Goal: Information Seeking & Learning: Learn about a topic

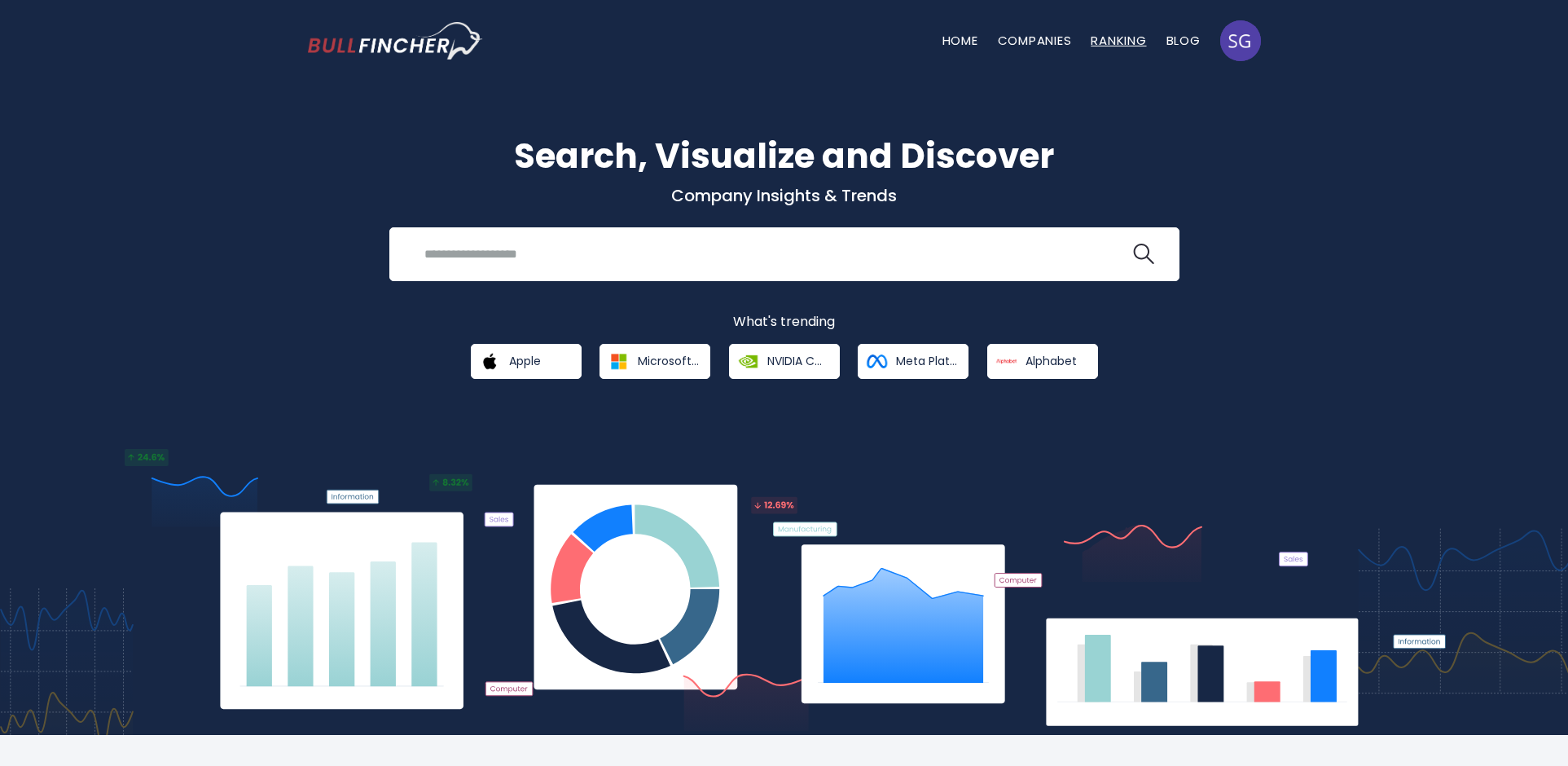
click at [1109, 41] on link "Ranking" at bounding box center [1119, 40] width 55 height 17
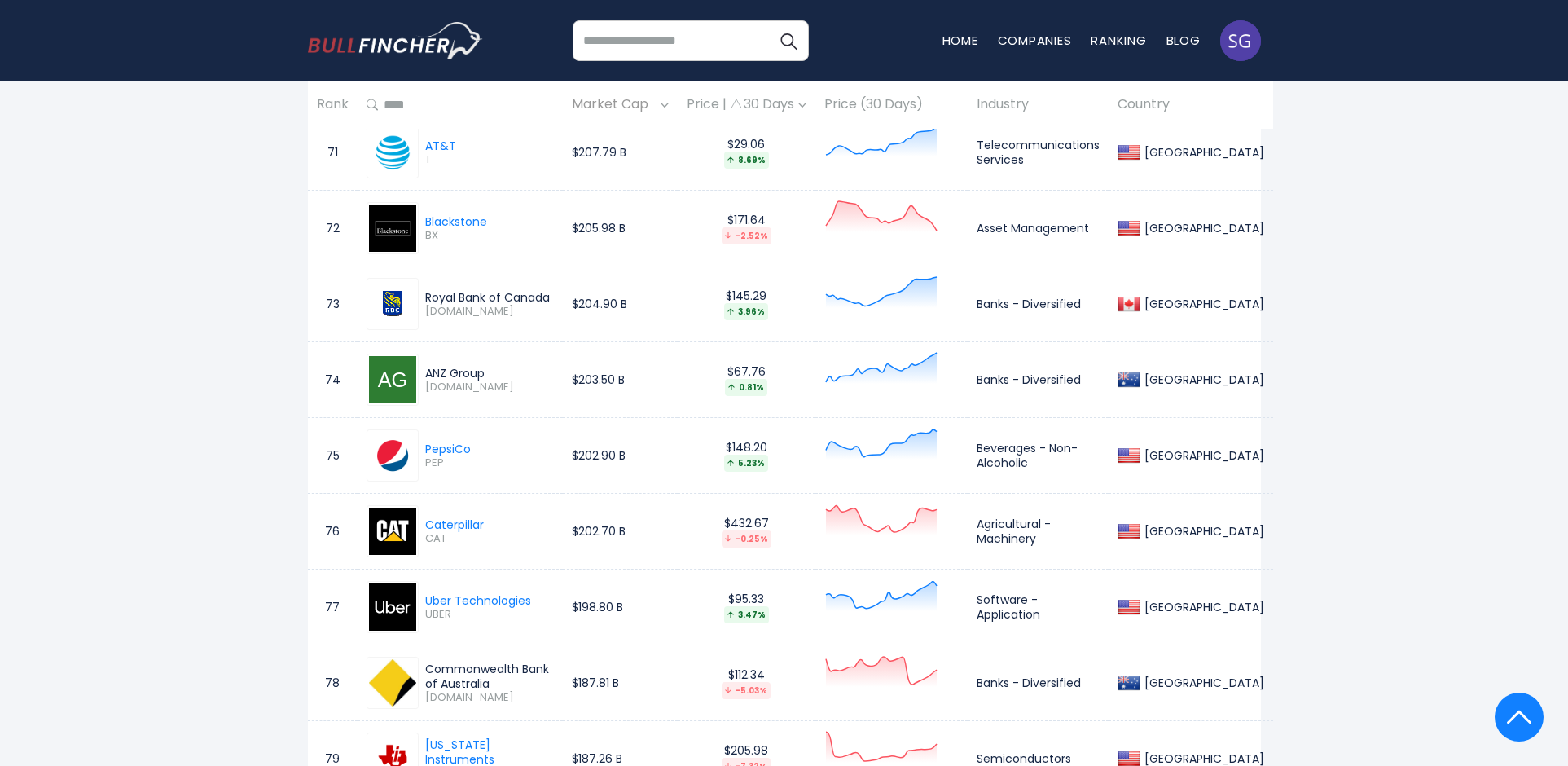
scroll to position [6236, 0]
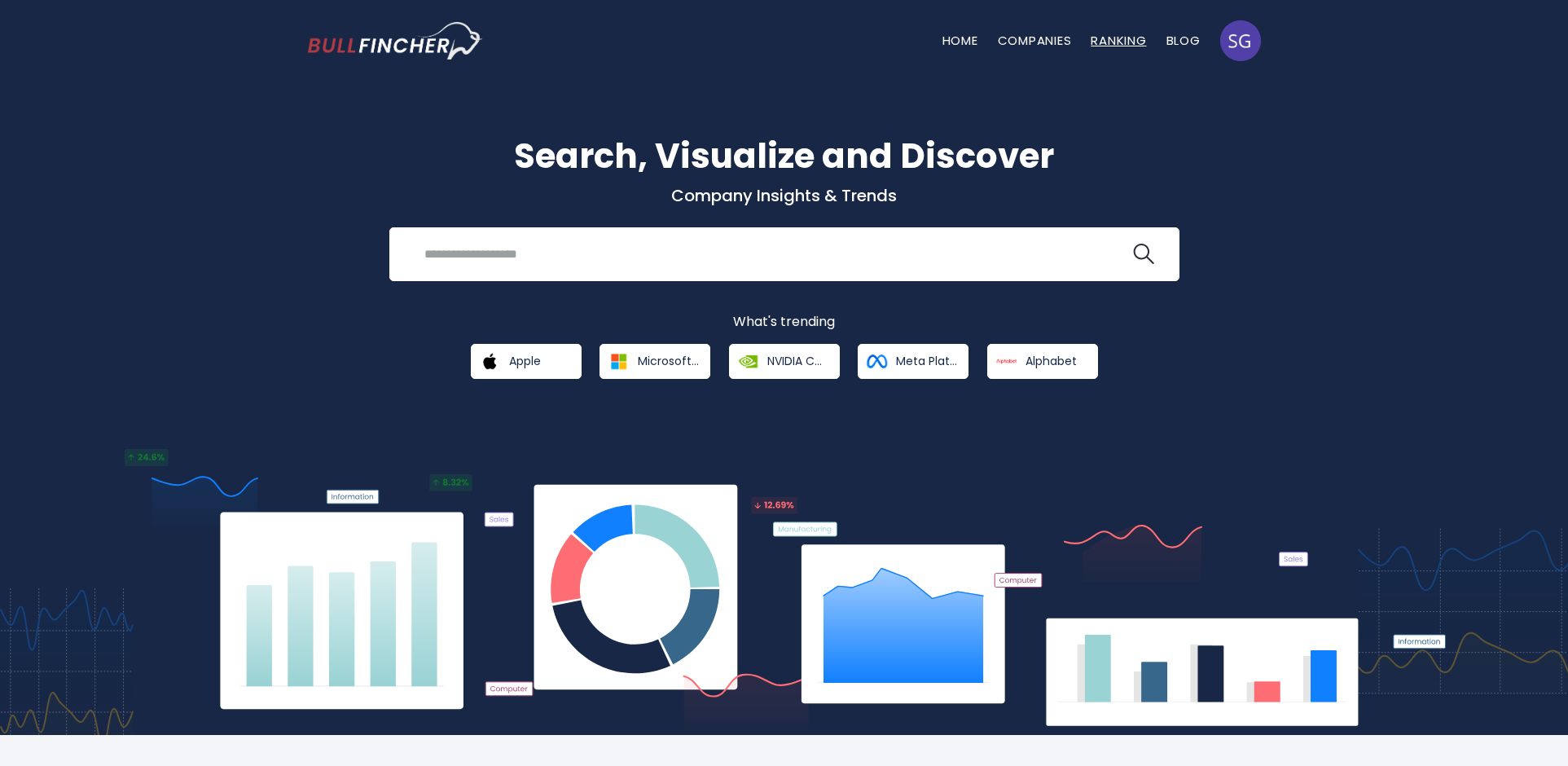
click at [1109, 33] on link "Ranking" at bounding box center [1119, 40] width 55 height 17
click at [1109, 41] on link "Ranking" at bounding box center [1119, 40] width 55 height 17
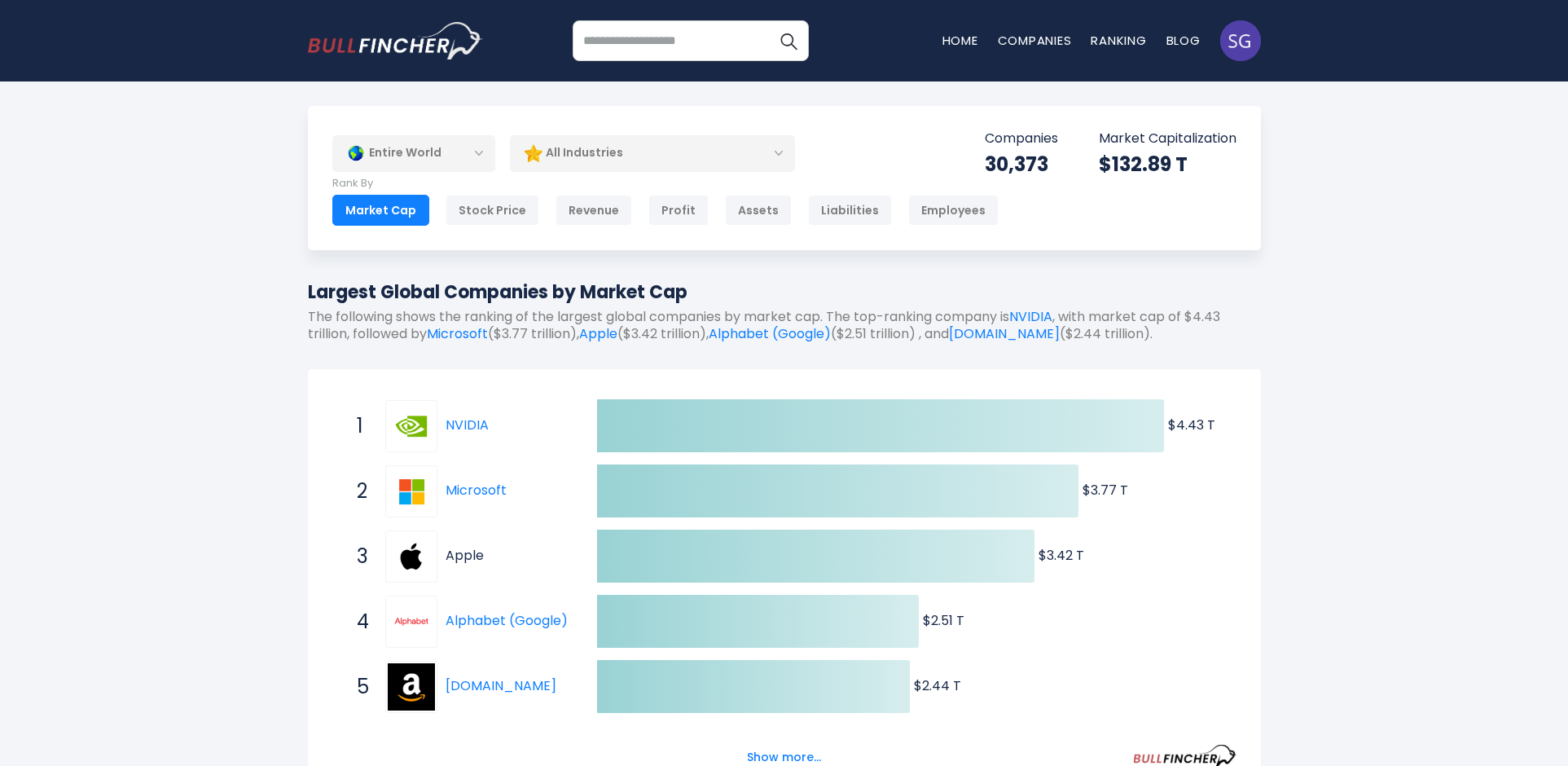
click at [471, 552] on link "Apple" at bounding box center [465, 556] width 38 height 19
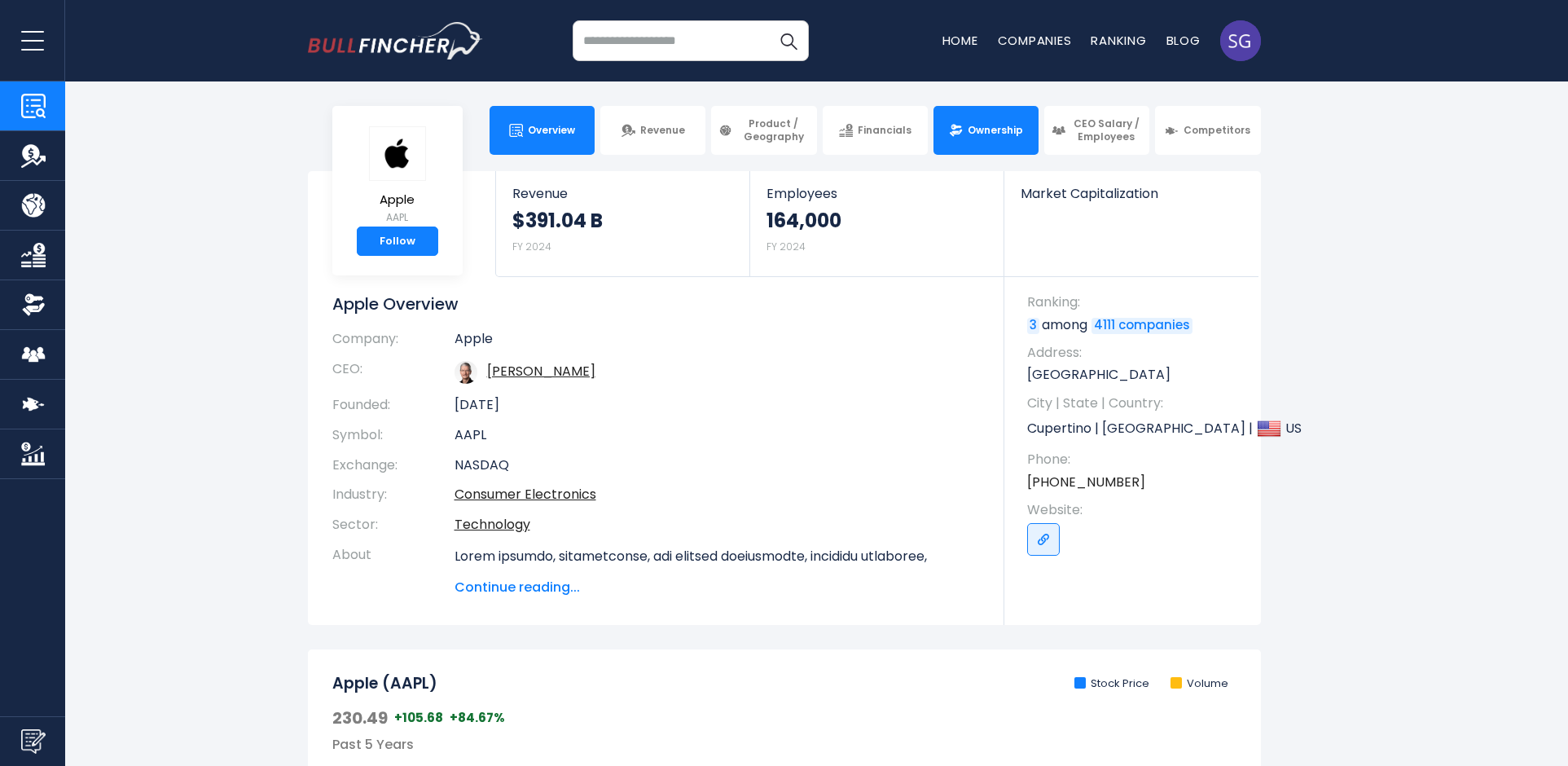
click at [995, 139] on link "Ownership" at bounding box center [987, 130] width 105 height 49
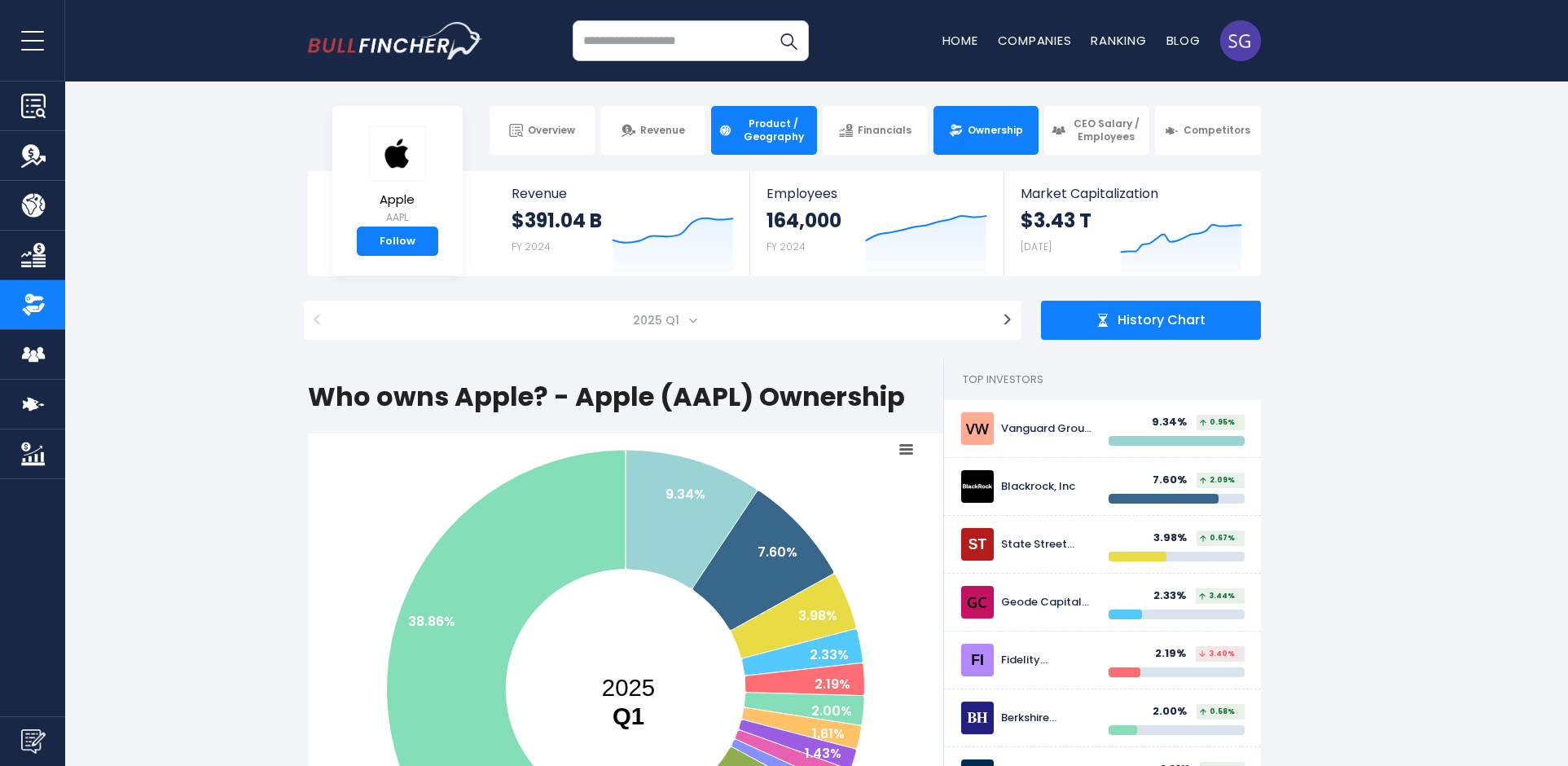
click at [743, 141] on span "Product / Geography" at bounding box center [773, 130] width 72 height 25
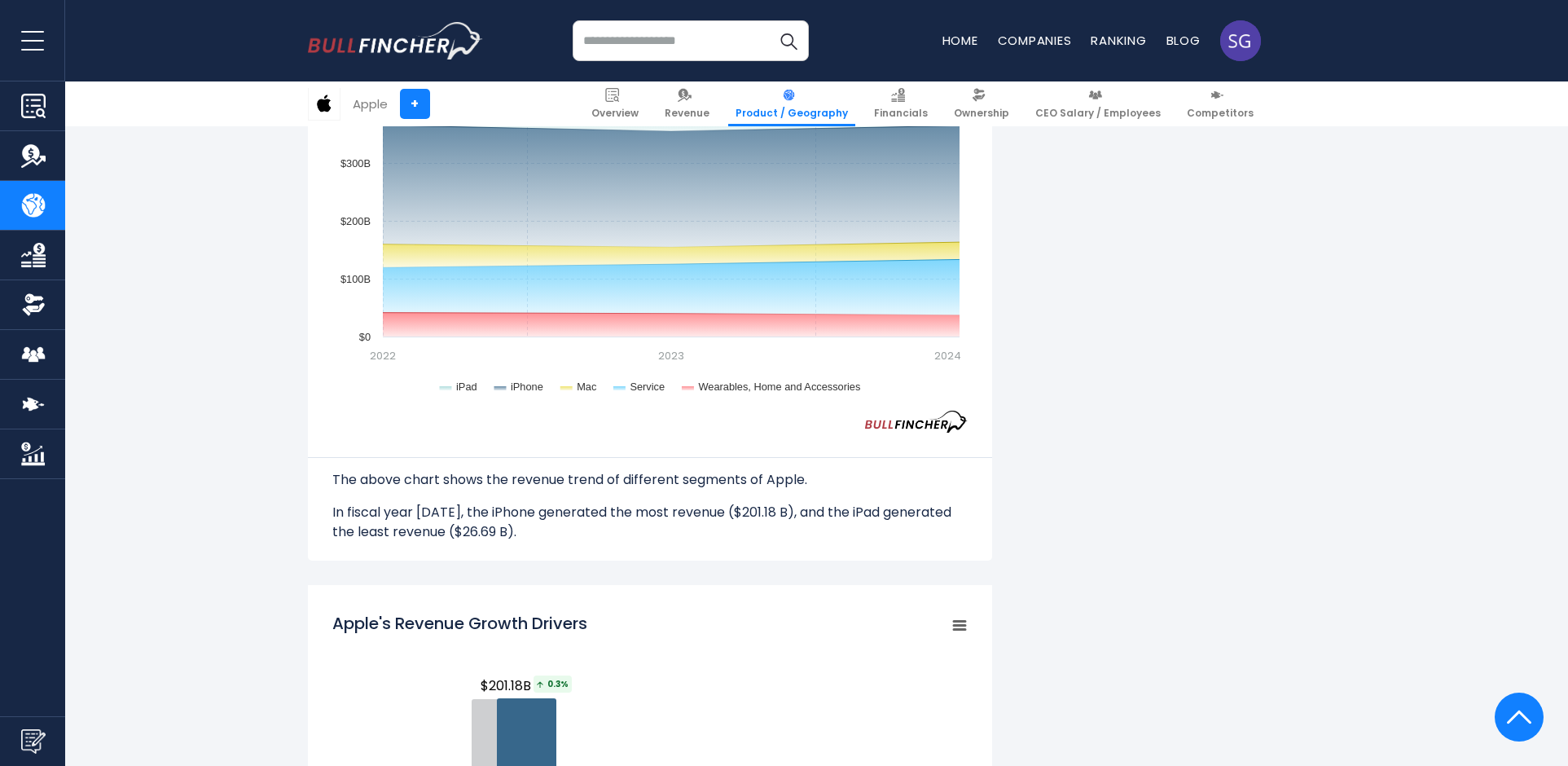
scroll to position [1395, 0]
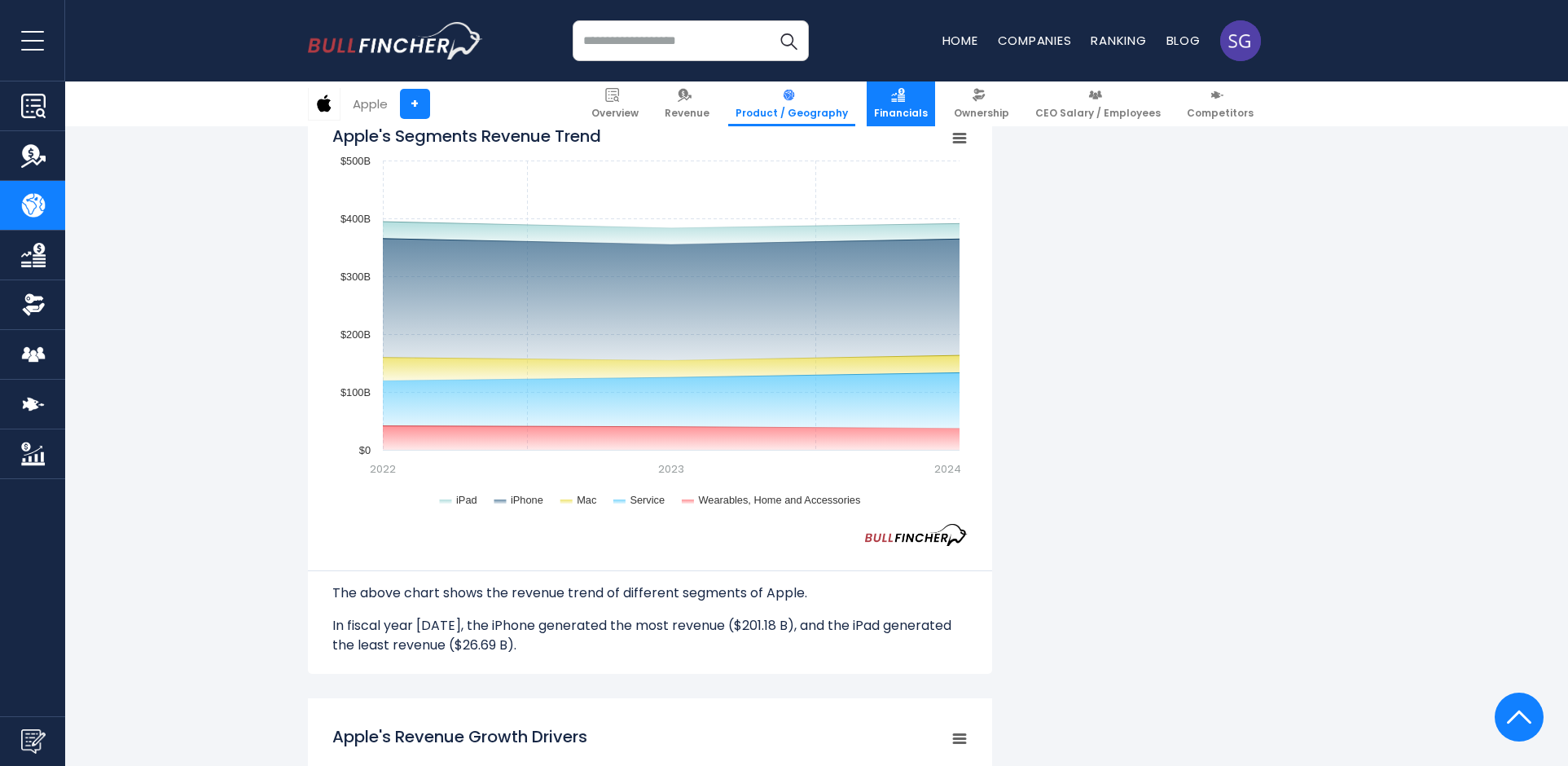
click at [910, 108] on span "Financials" at bounding box center [901, 114] width 54 height 13
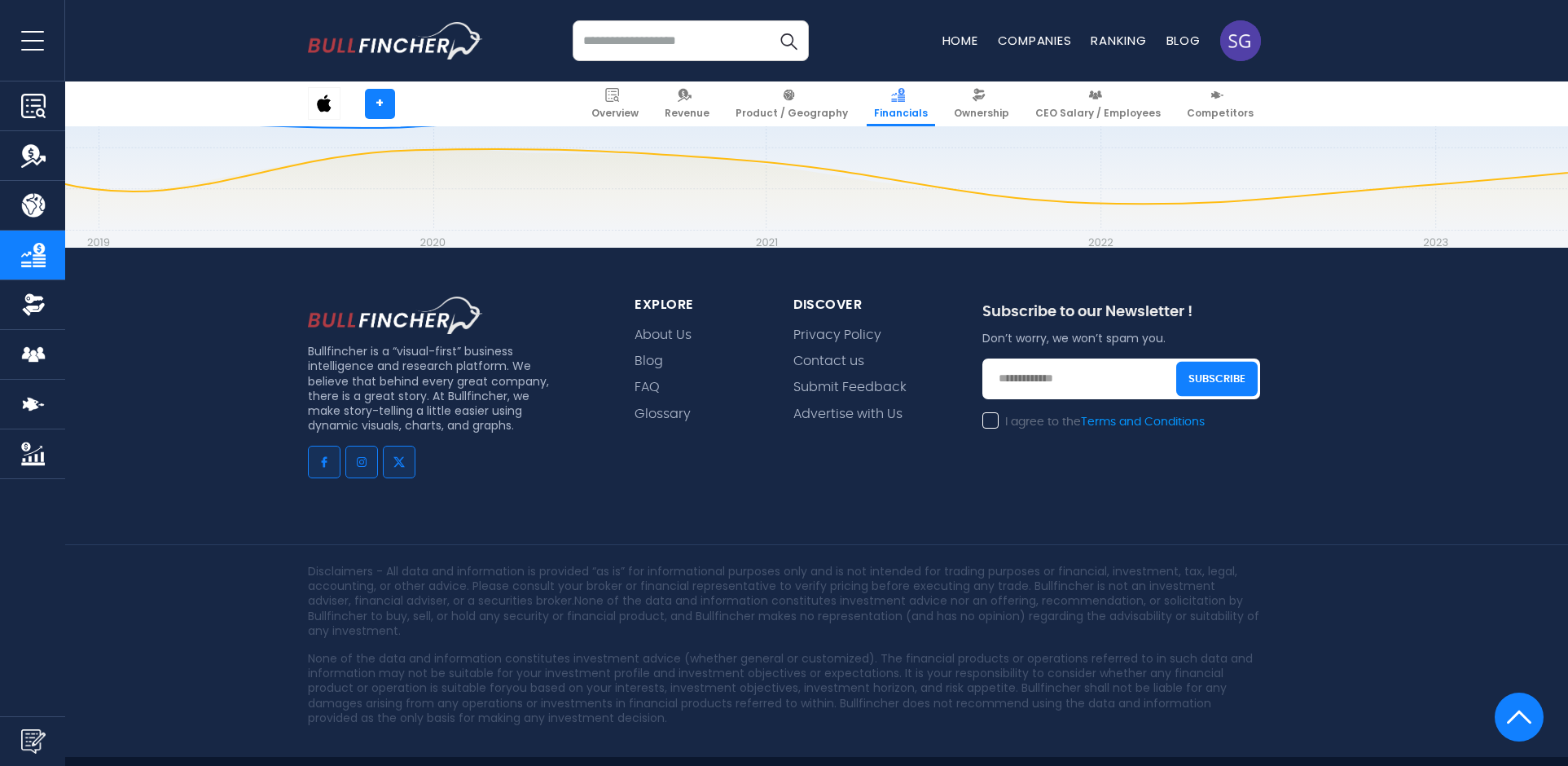
scroll to position [4983, 0]
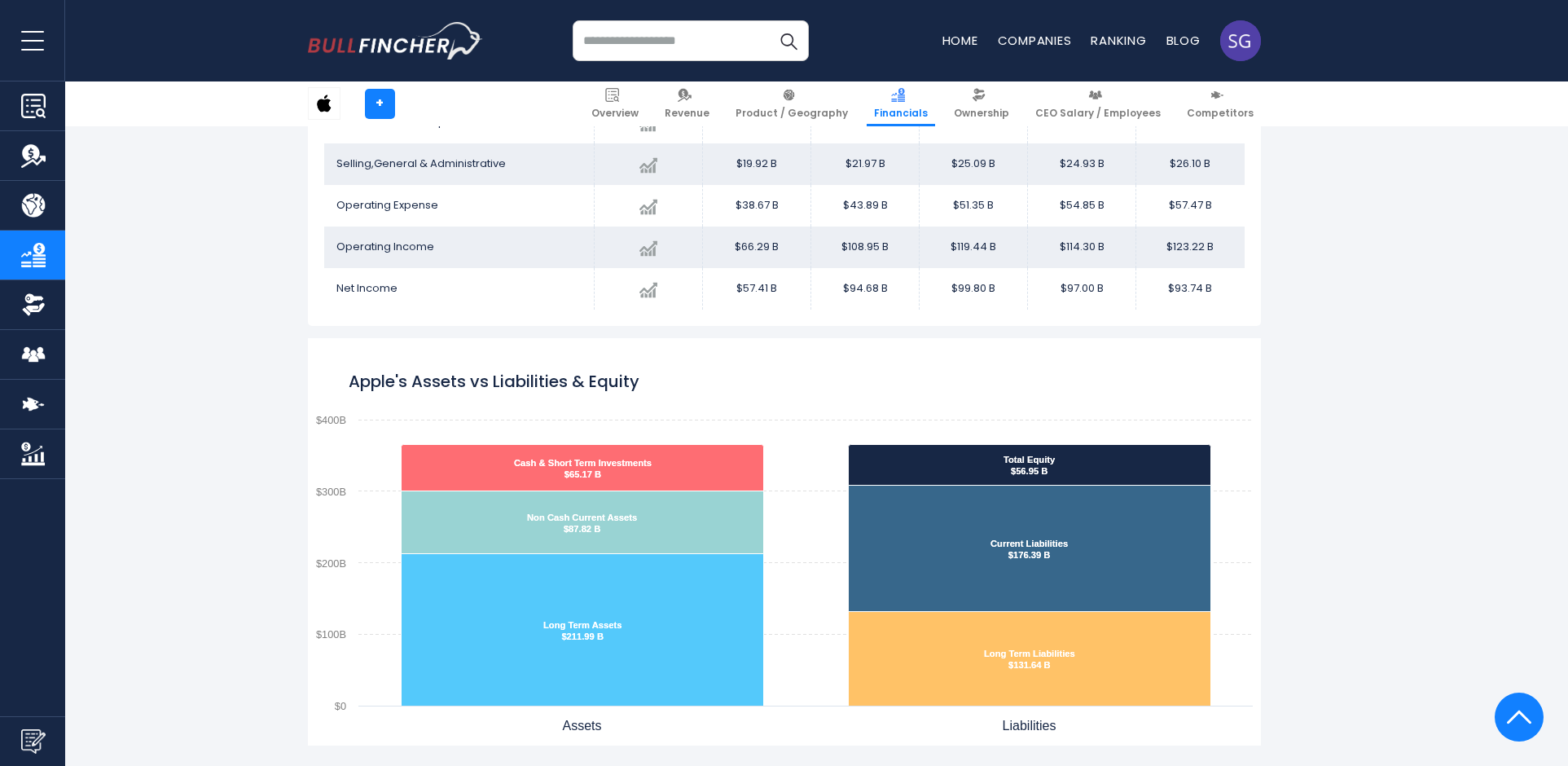
scroll to position [882, 0]
